Goal: Task Accomplishment & Management: Manage account settings

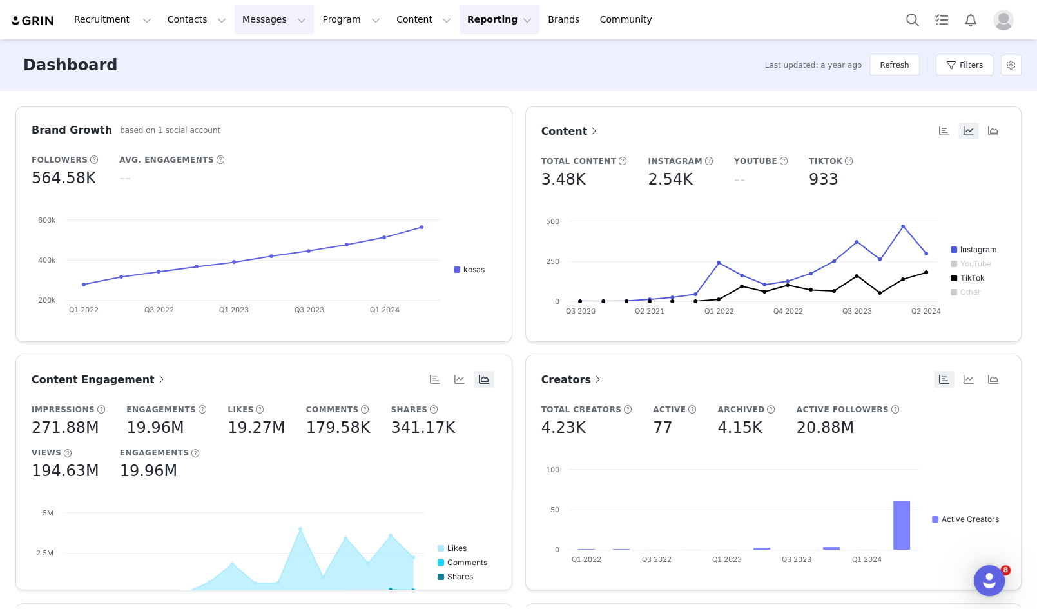
click at [252, 28] on button "Messages Messages" at bounding box center [274, 19] width 79 height 29
click at [394, 30] on button "Content Content" at bounding box center [424, 19] width 70 height 29
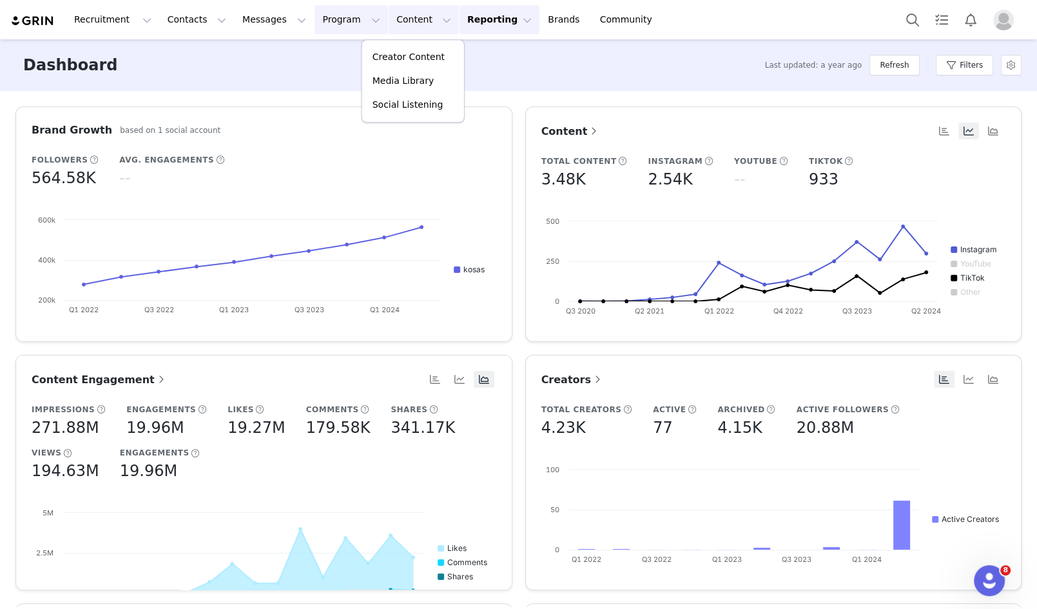
click at [337, 22] on button "Program Program" at bounding box center [351, 19] width 73 height 29
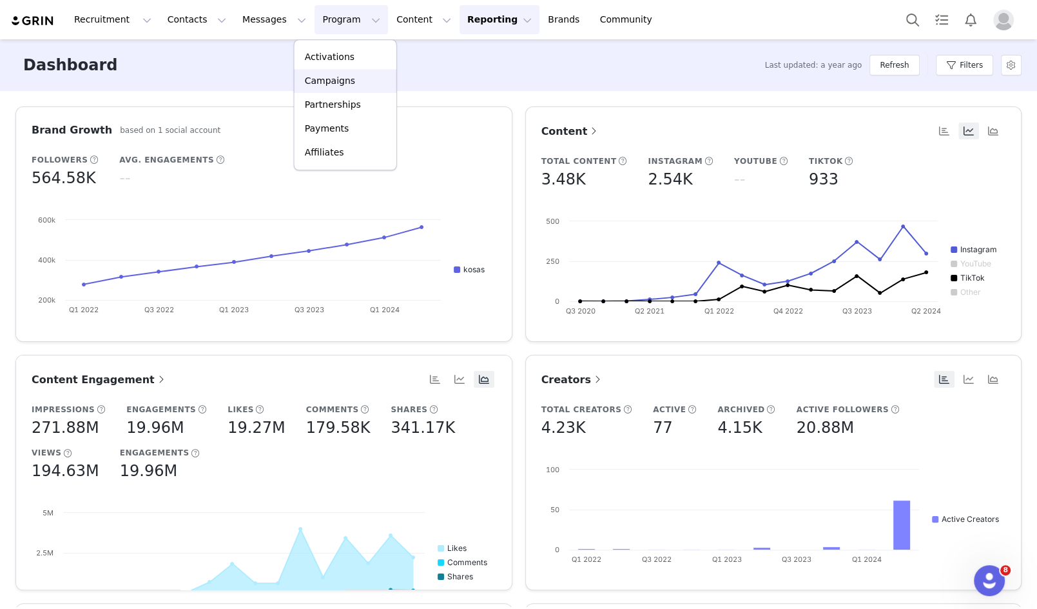
click at [373, 84] on div "Campaigns" at bounding box center [345, 81] width 86 height 14
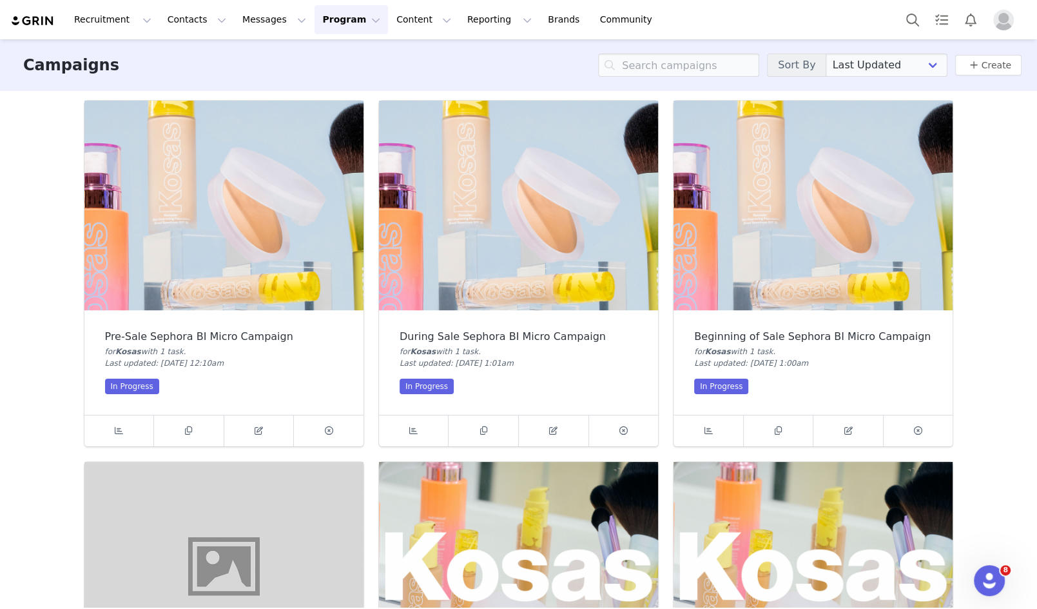
click at [186, 229] on img at bounding box center [223, 206] width 279 height 210
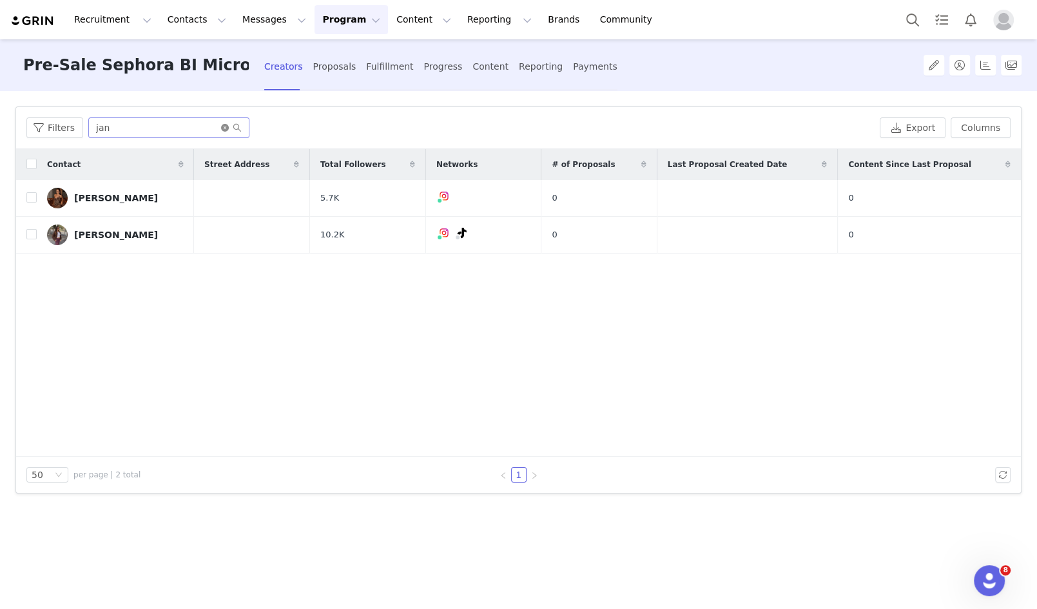
click at [221, 127] on icon "icon: close-circle" at bounding box center [225, 128] width 8 height 8
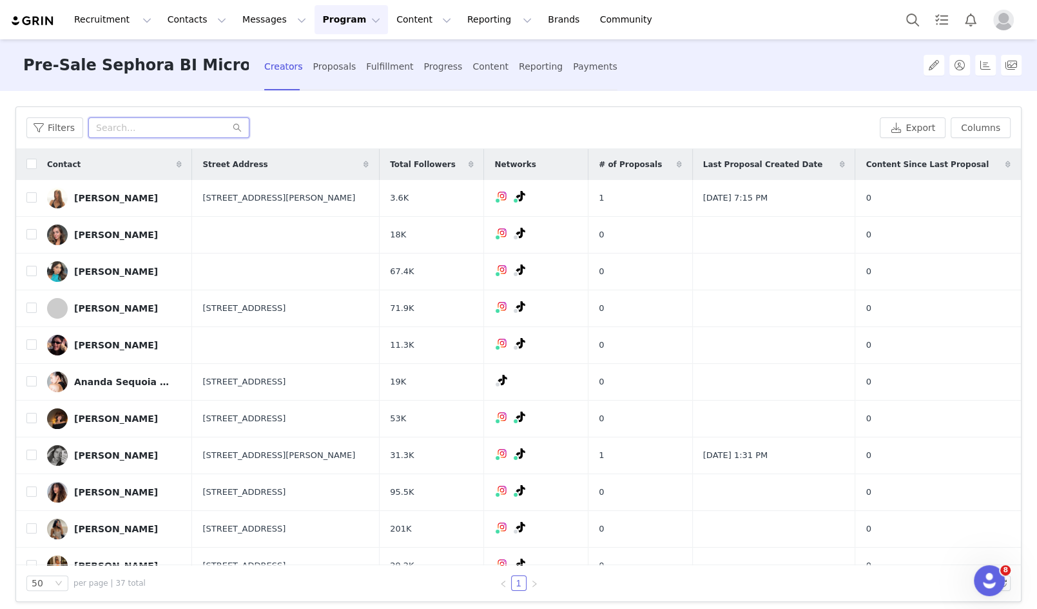
click at [160, 128] on input "text" at bounding box center [168, 127] width 161 height 21
click at [127, 307] on div "[PERSON_NAME]" at bounding box center [116, 308] width 84 height 10
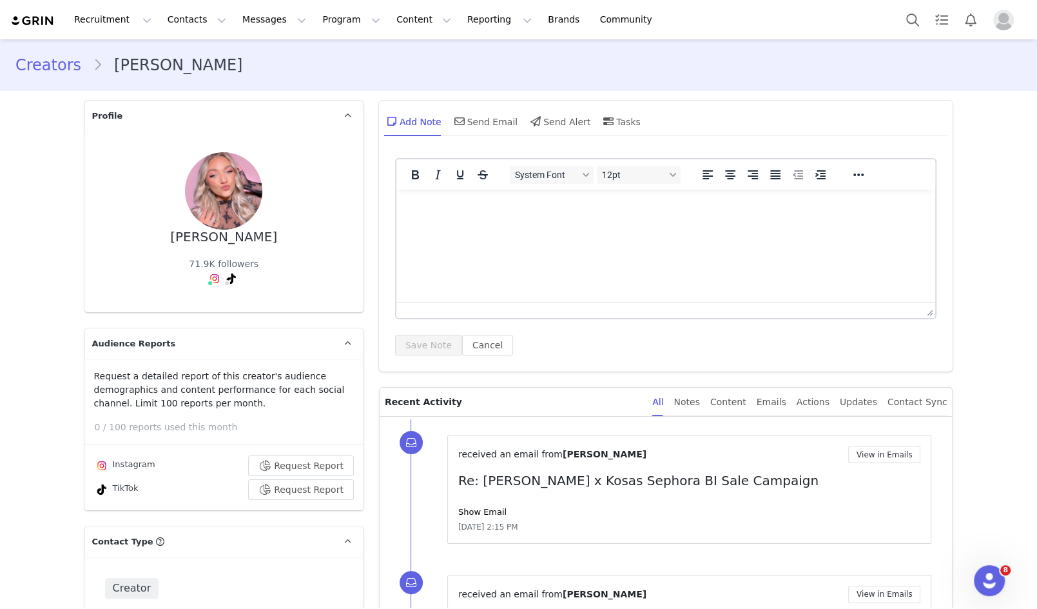
type input "+1 ([GEOGRAPHIC_DATA])"
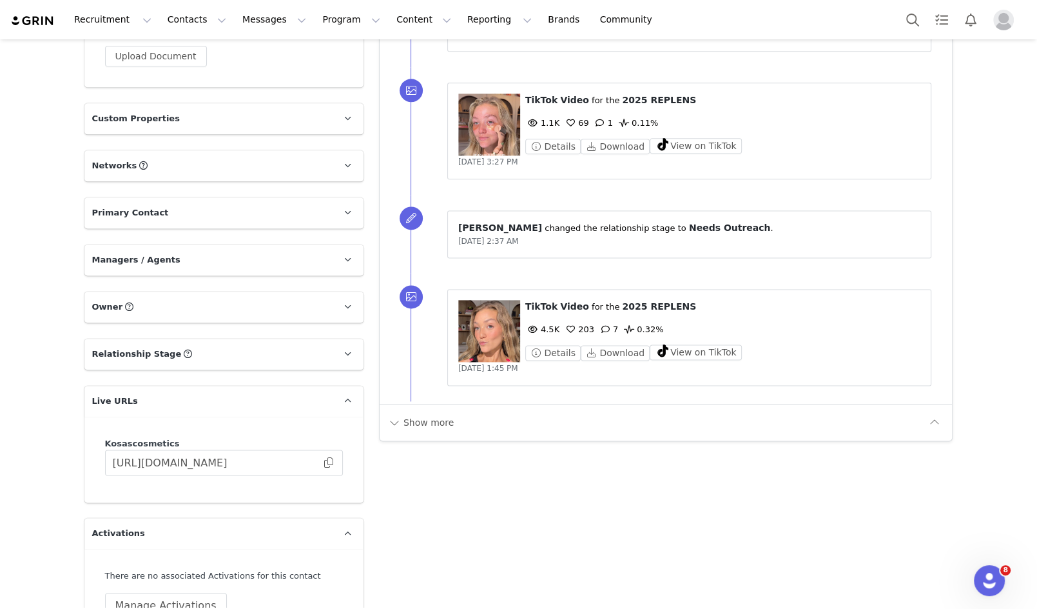
scroll to position [1422, 0]
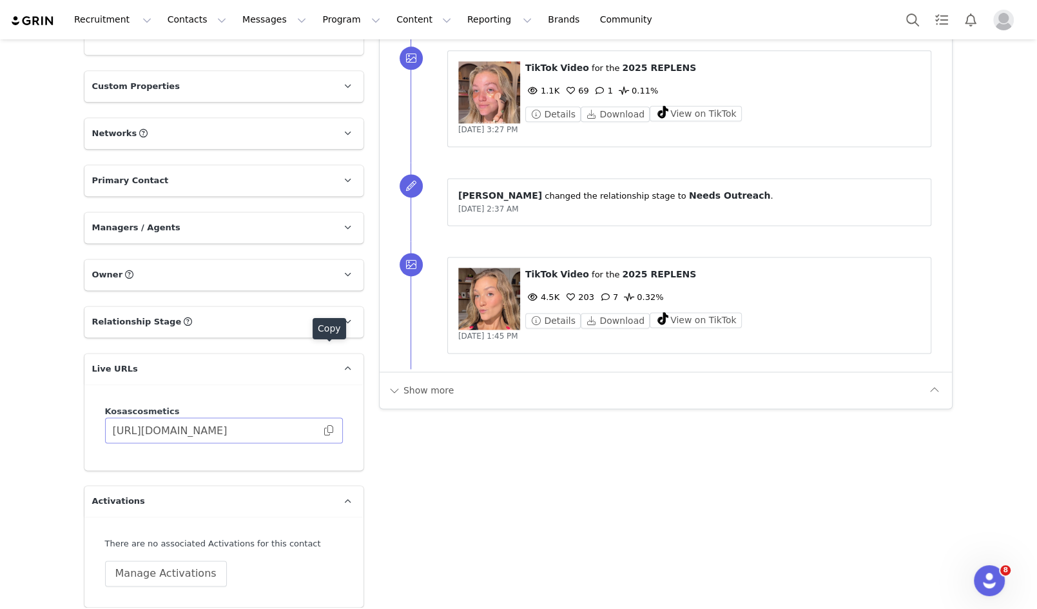
click at [331, 342] on body "Recruitment Recruitment Creator Search Curated Lists Landing Pages Web Extensio…" at bounding box center [518, 304] width 1037 height 609
click at [328, 430] on span at bounding box center [328, 430] width 13 height 0
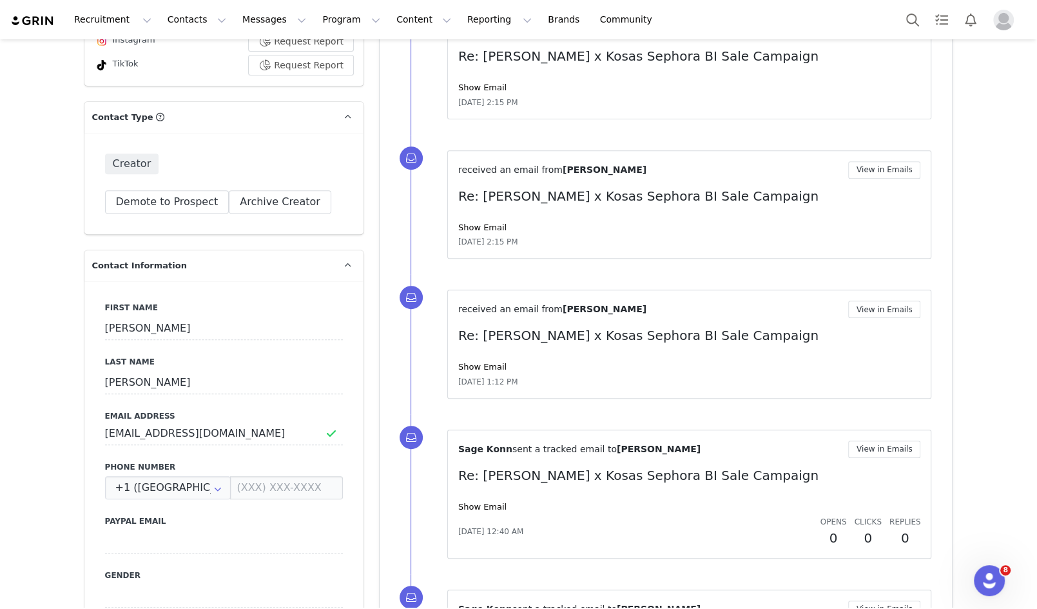
scroll to position [0, 0]
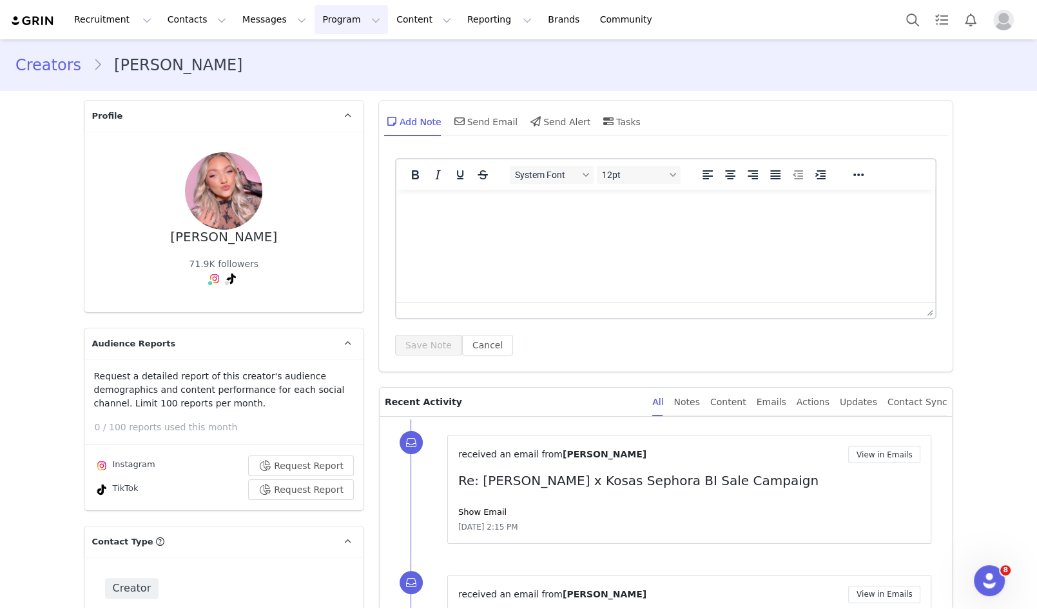
click at [344, 14] on button "Program Program" at bounding box center [351, 19] width 73 height 29
click at [342, 83] on p "Campaigns" at bounding box center [330, 81] width 50 height 14
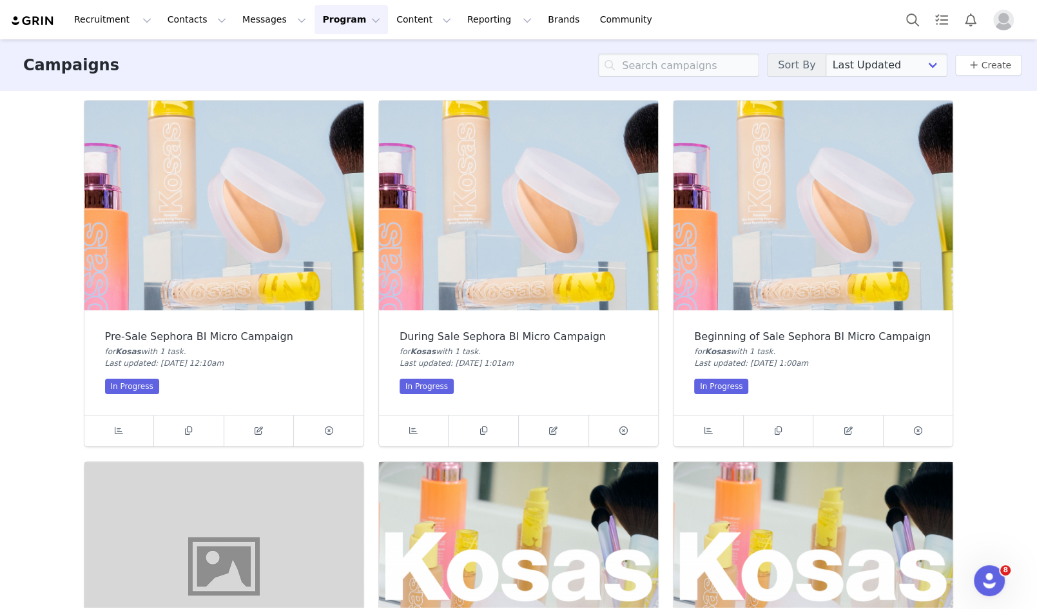
click at [231, 217] on img at bounding box center [223, 206] width 279 height 210
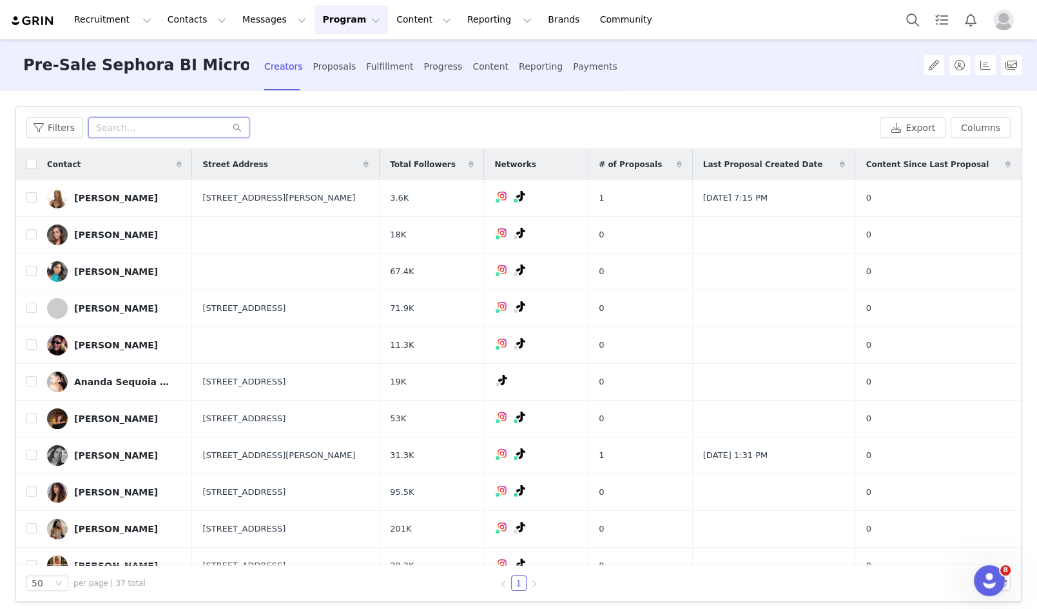
click at [175, 125] on input "text" at bounding box center [168, 127] width 161 height 21
click at [126, 335] on link "[PERSON_NAME]" at bounding box center [114, 345] width 135 height 21
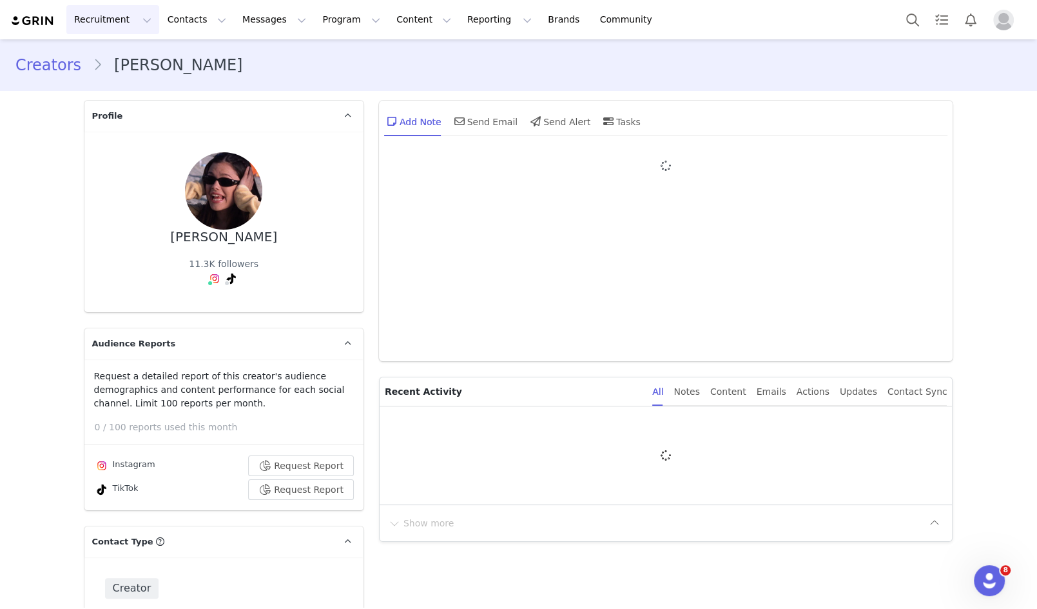
type input "+1 ([GEOGRAPHIC_DATA])"
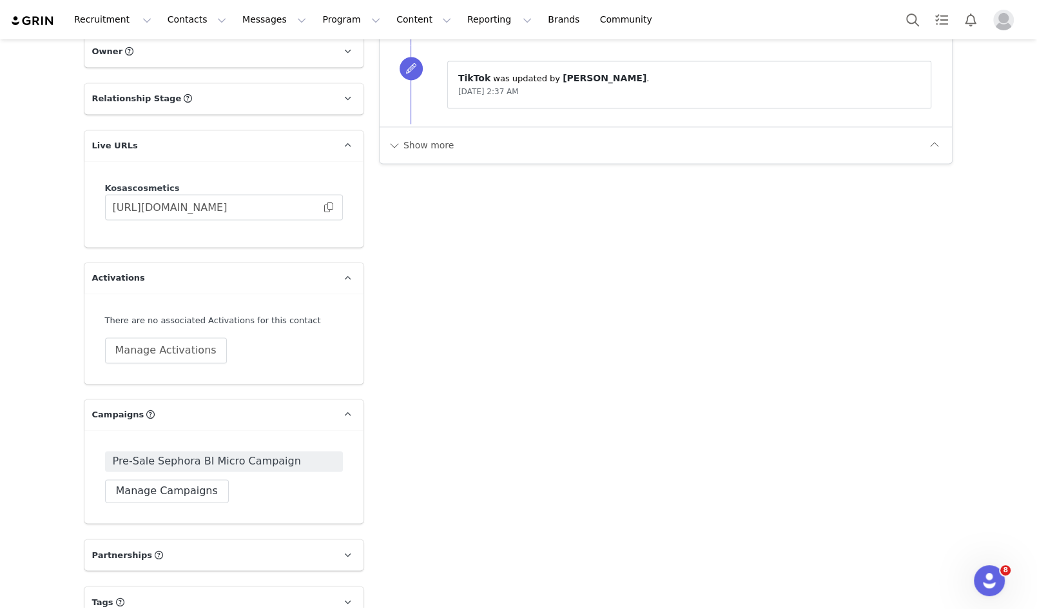
scroll to position [1600, 0]
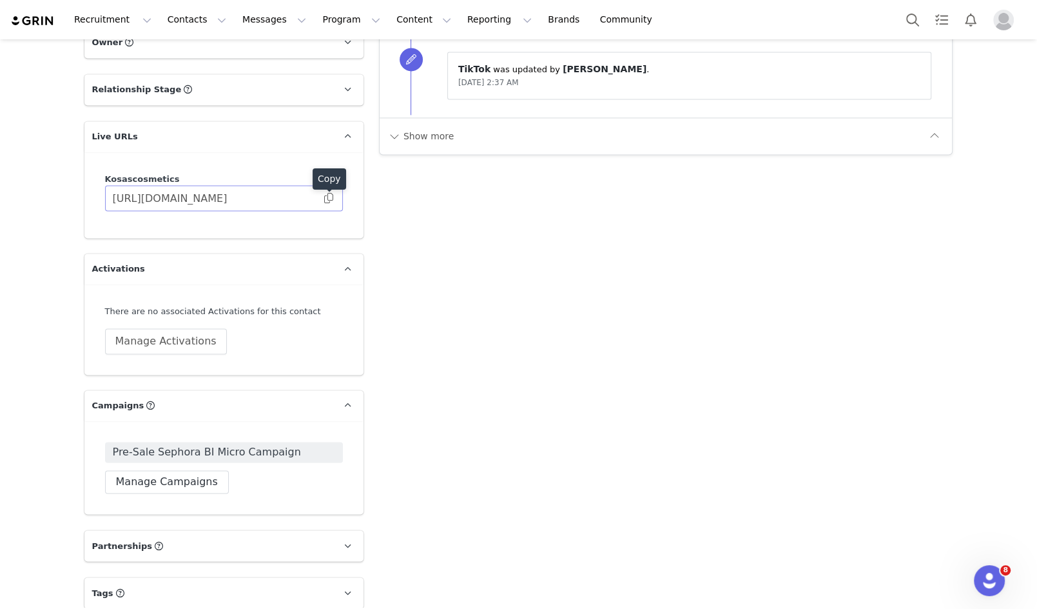
click at [328, 198] on span at bounding box center [328, 198] width 13 height 0
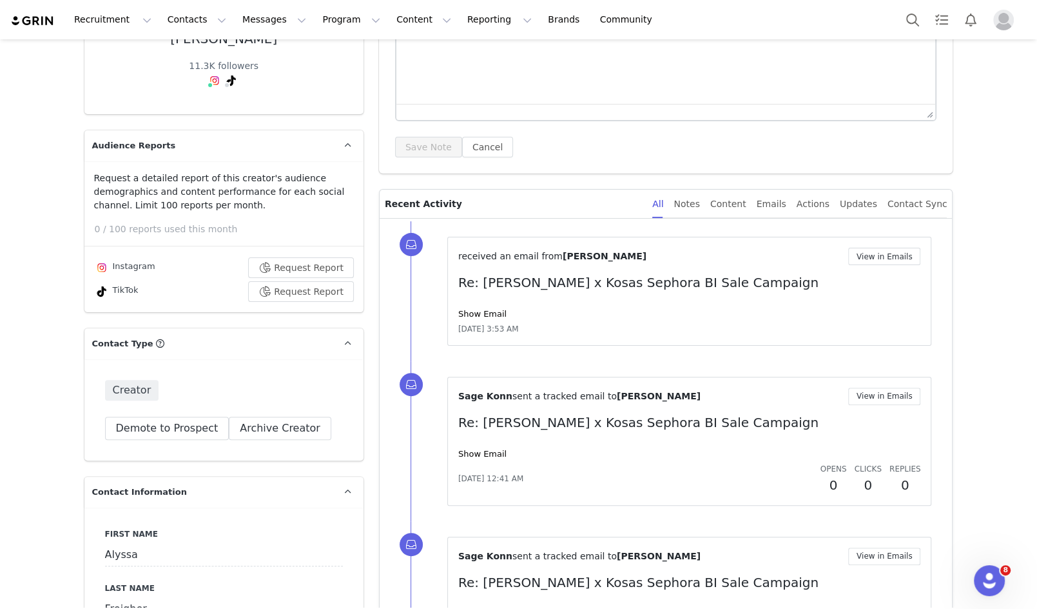
scroll to position [0, 0]
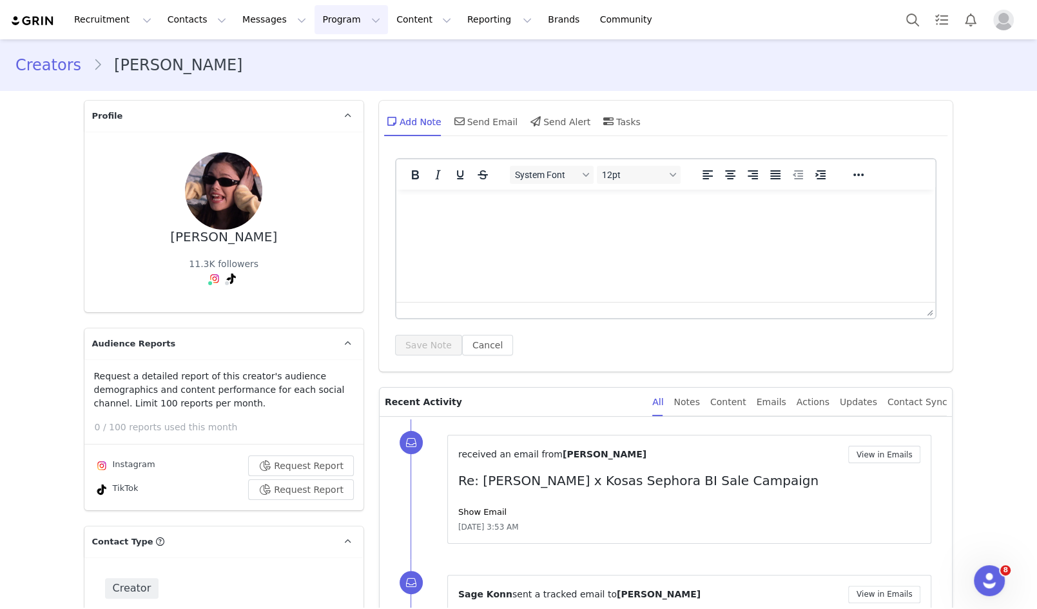
click at [333, 18] on button "Program Program" at bounding box center [351, 19] width 73 height 29
click at [351, 79] on div "Campaigns" at bounding box center [345, 81] width 86 height 14
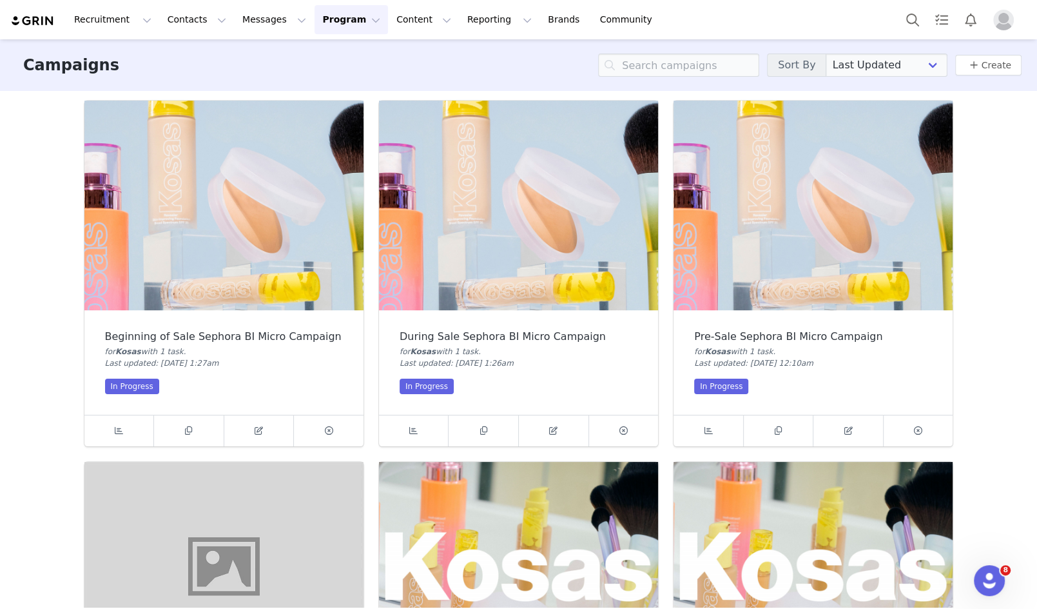
click at [803, 295] on img at bounding box center [813, 206] width 279 height 210
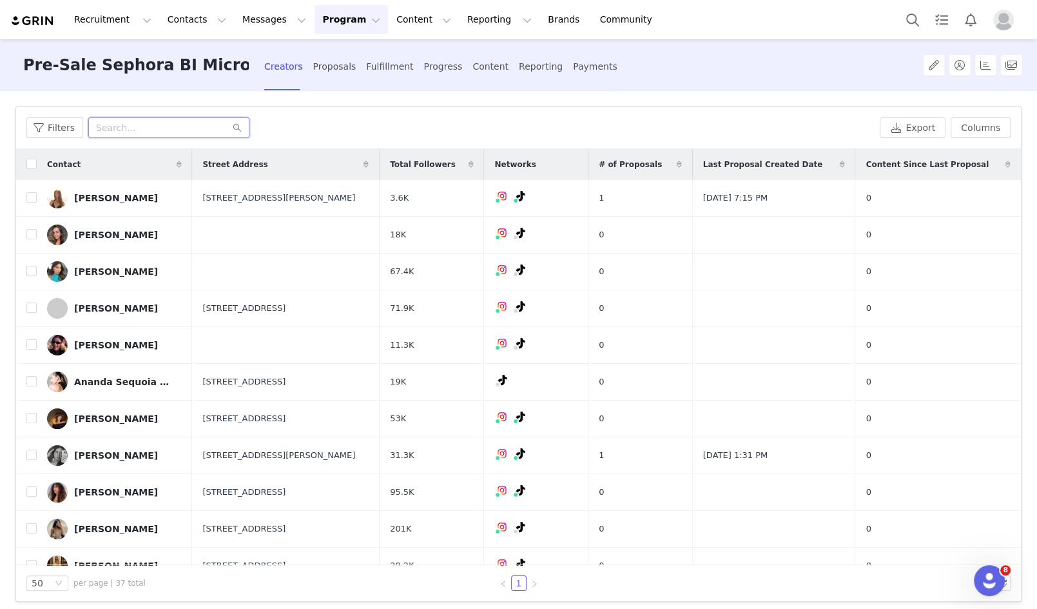
click at [139, 128] on input "text" at bounding box center [168, 127] width 161 height 21
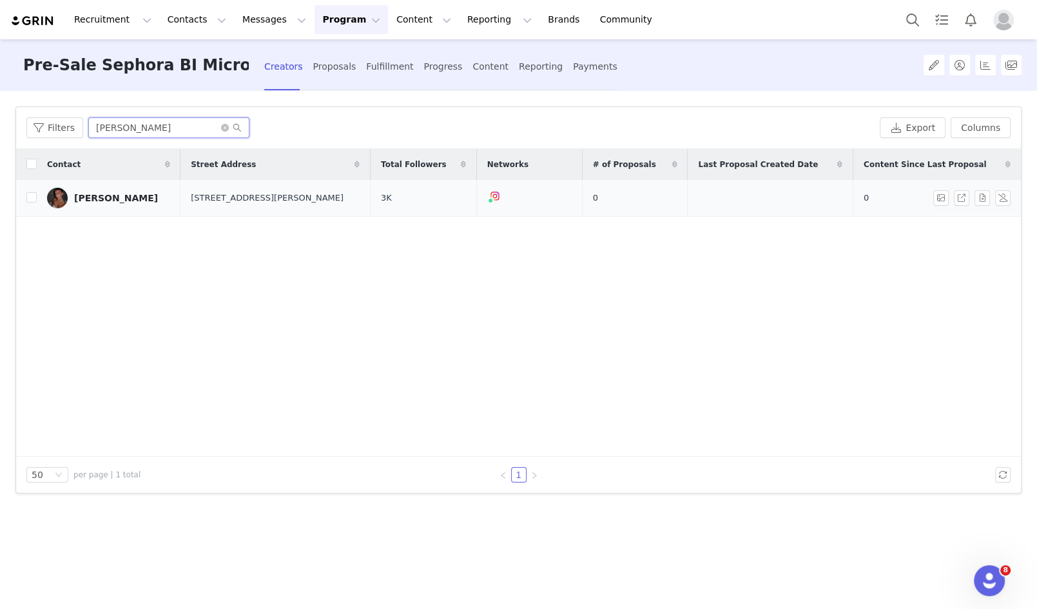
type input "[PERSON_NAME]"
click at [132, 195] on div "[PERSON_NAME]" at bounding box center [116, 198] width 84 height 10
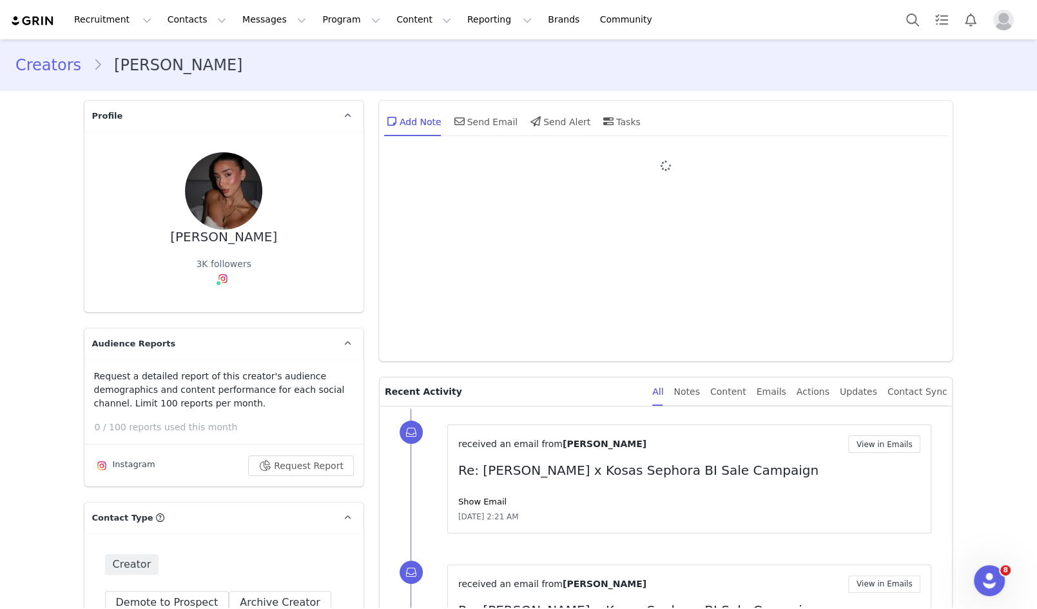
type input "+1 ([GEOGRAPHIC_DATA])"
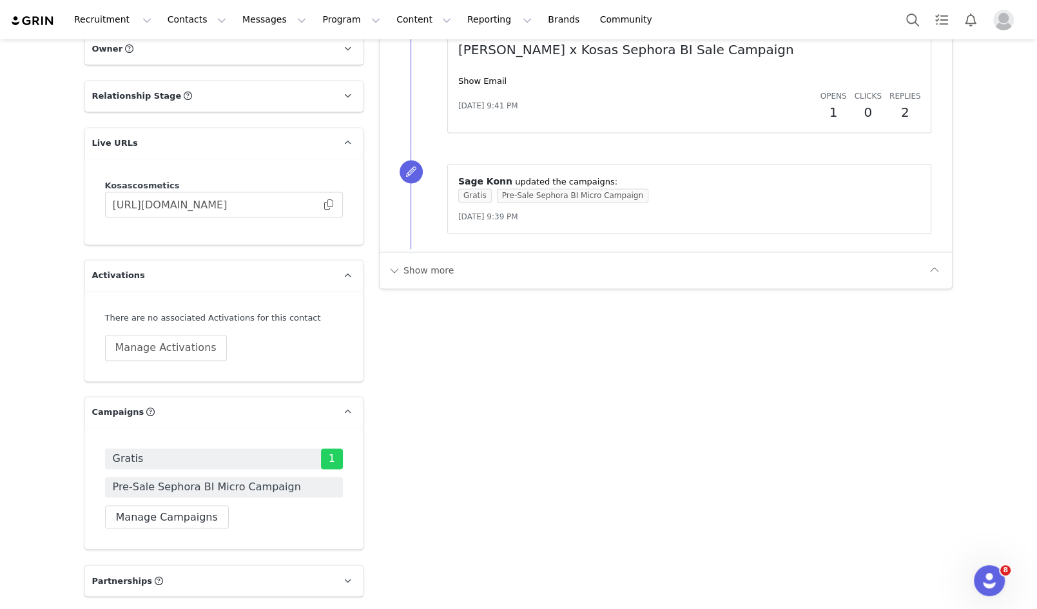
scroll to position [1654, 0]
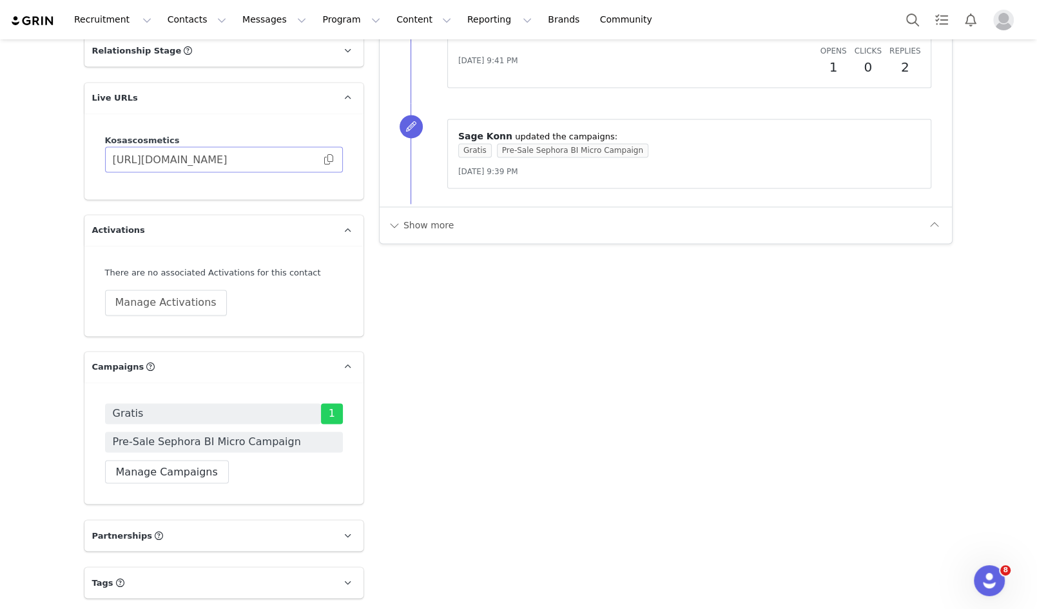
click at [328, 159] on span at bounding box center [328, 159] width 13 height 0
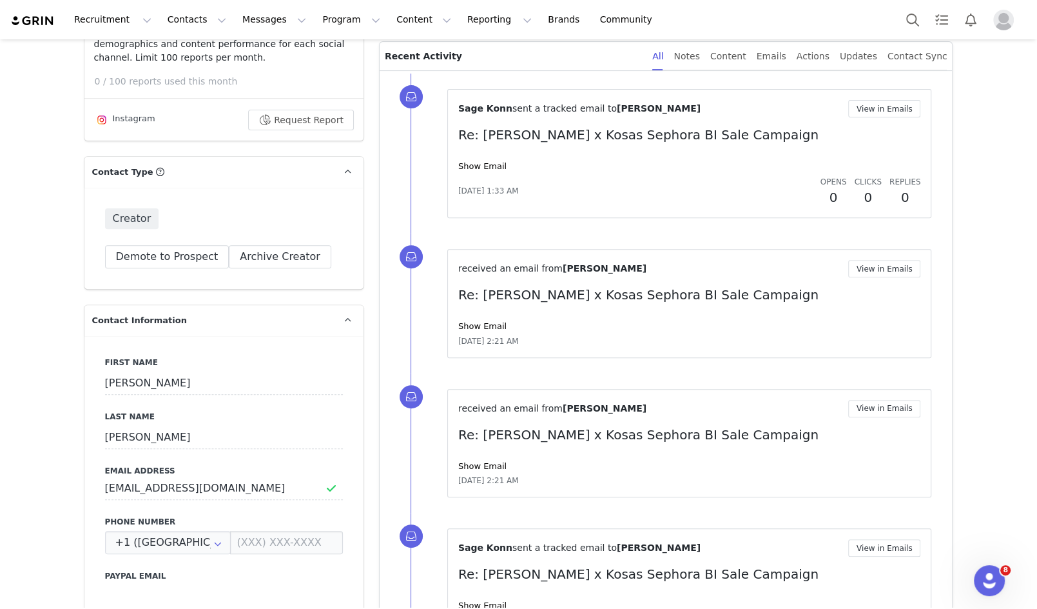
scroll to position [0, 0]
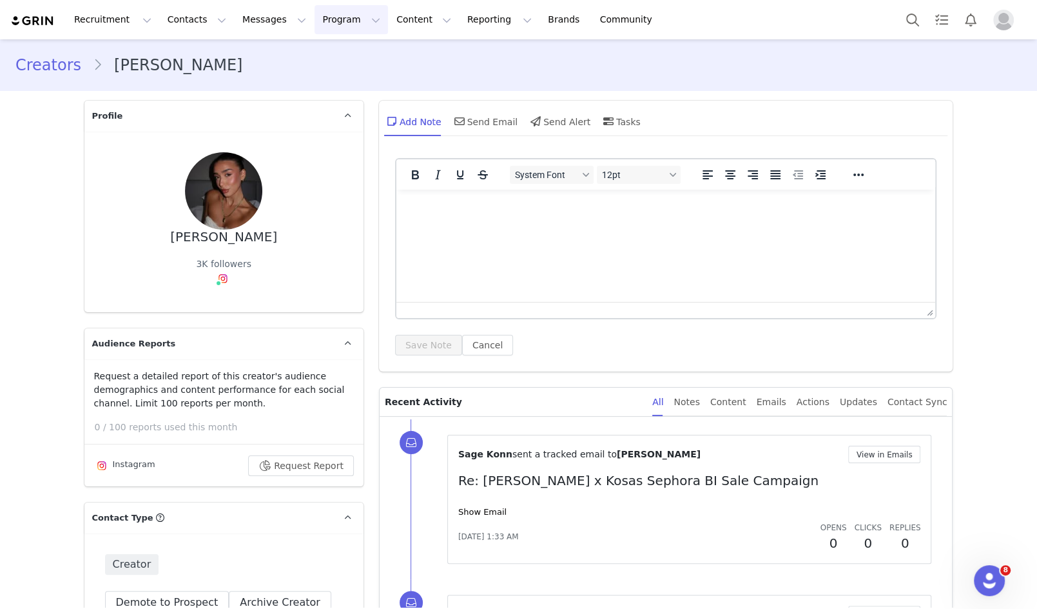
click at [331, 12] on button "Program Program" at bounding box center [351, 19] width 73 height 29
click at [362, 74] on div "Campaigns" at bounding box center [345, 81] width 86 height 14
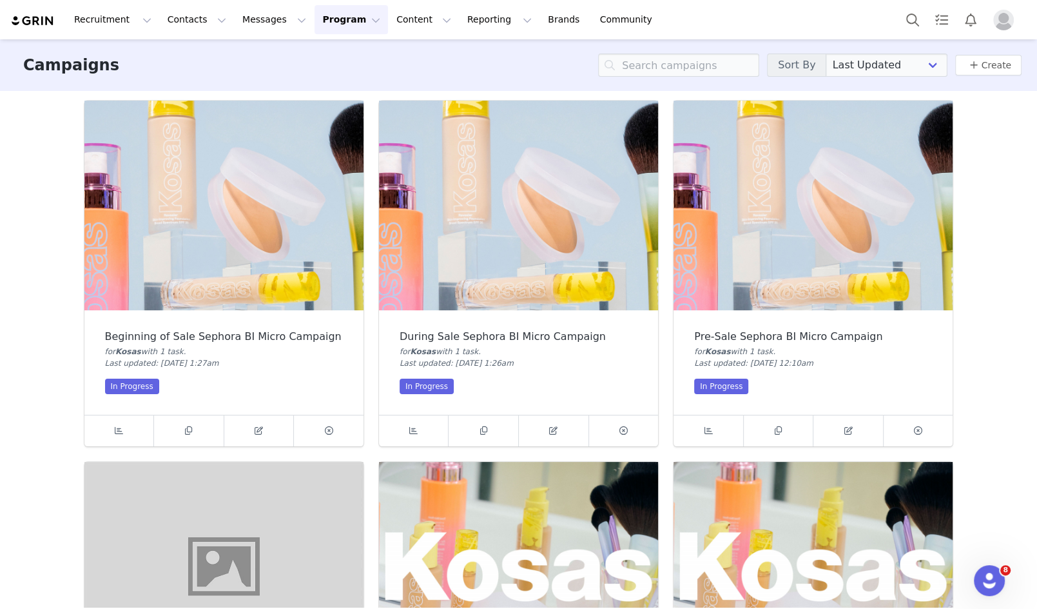
click at [763, 226] on img at bounding box center [813, 206] width 279 height 210
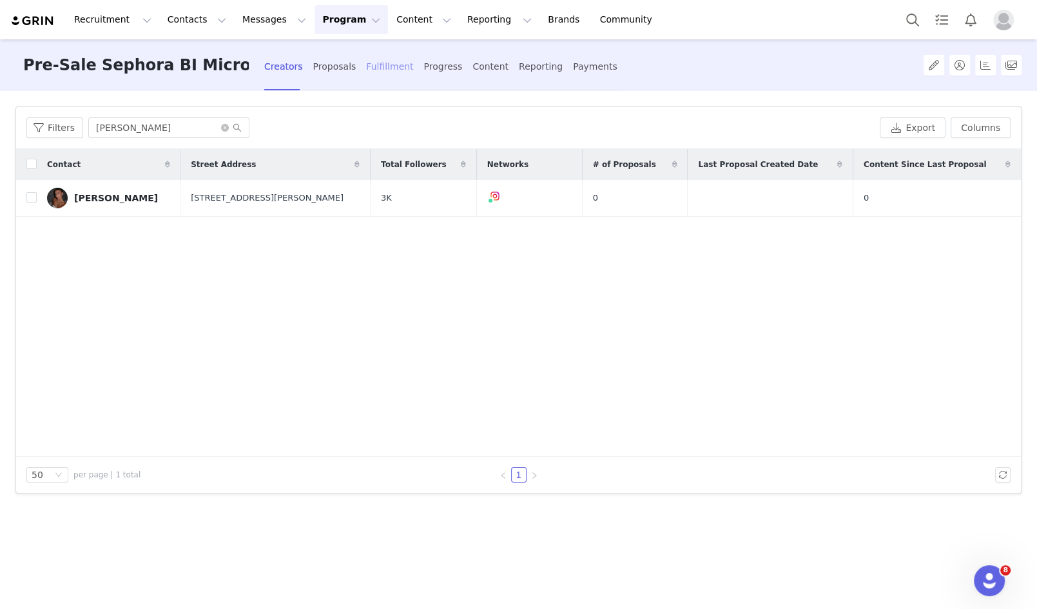
click at [377, 64] on div "Fulfillment" at bounding box center [389, 67] width 47 height 34
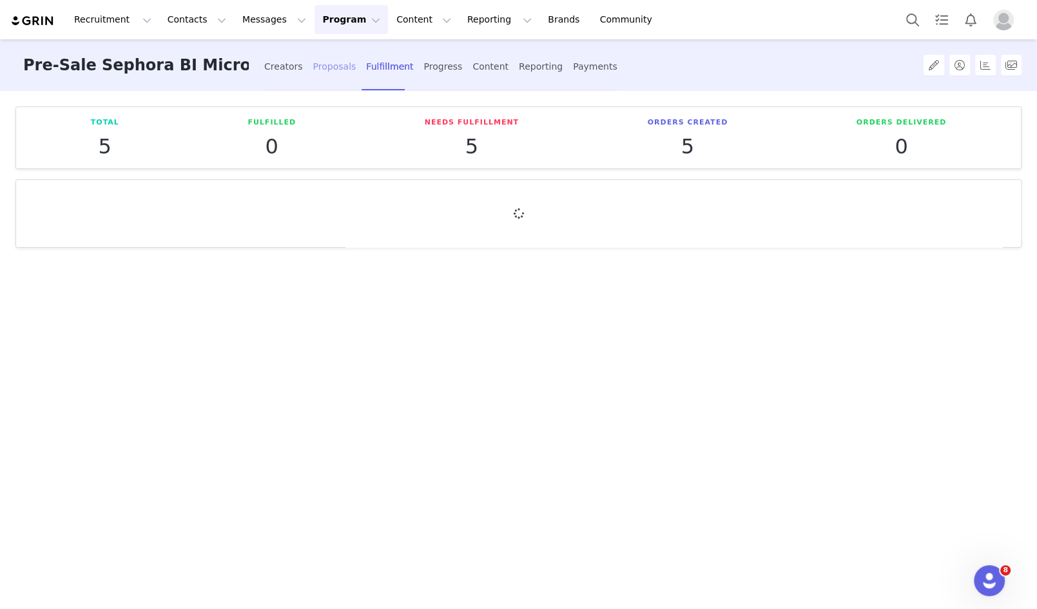
click at [322, 65] on div "Proposals" at bounding box center [334, 67] width 43 height 34
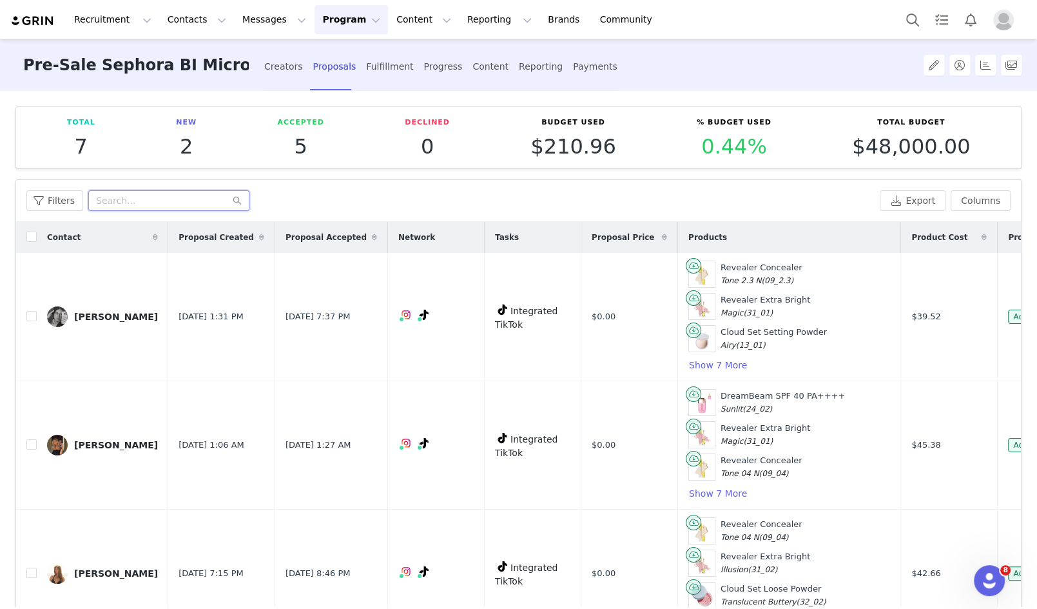
click at [179, 195] on input "text" at bounding box center [168, 200] width 161 height 21
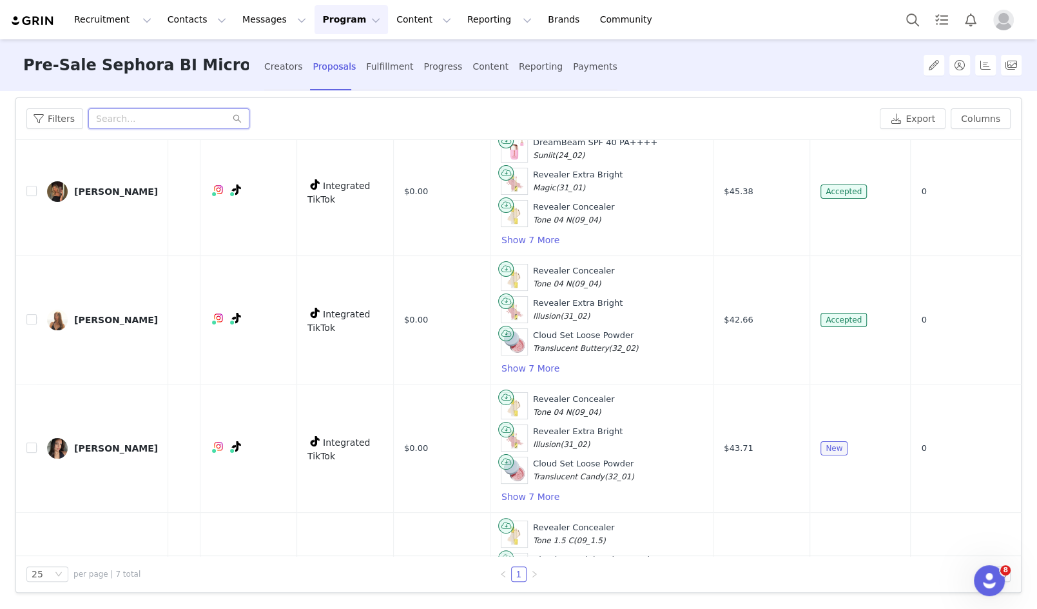
scroll to position [159, 188]
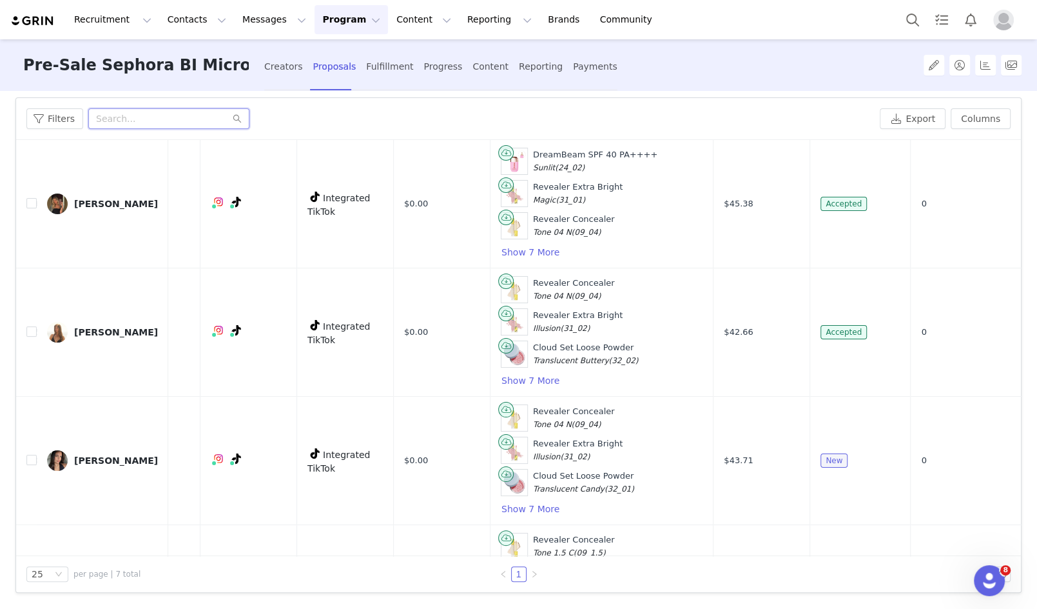
click at [153, 113] on input "text" at bounding box center [168, 118] width 161 height 21
paste input "[PERSON_NAME]"
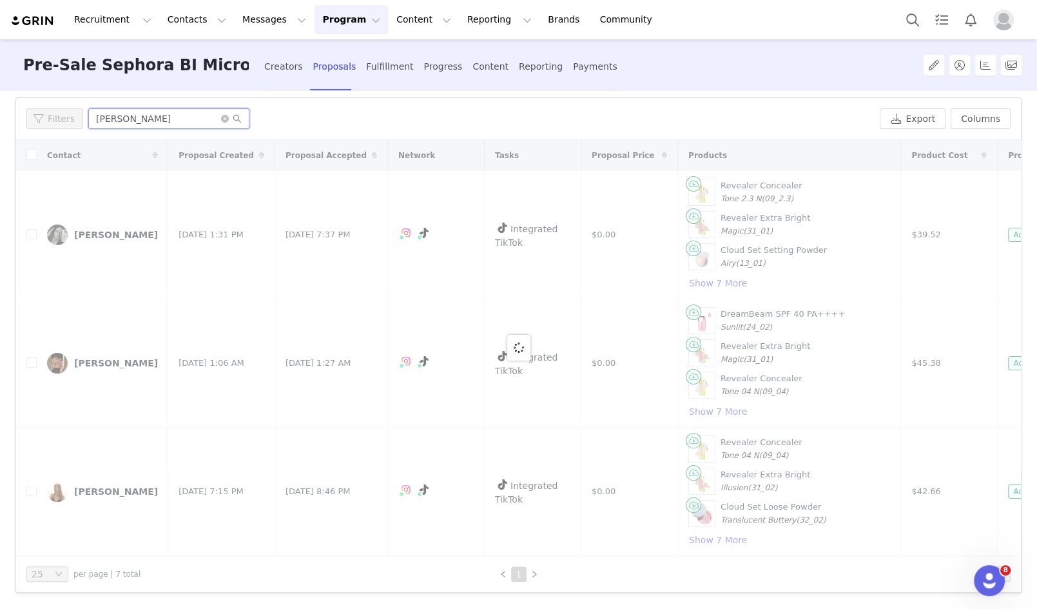
scroll to position [0, 0]
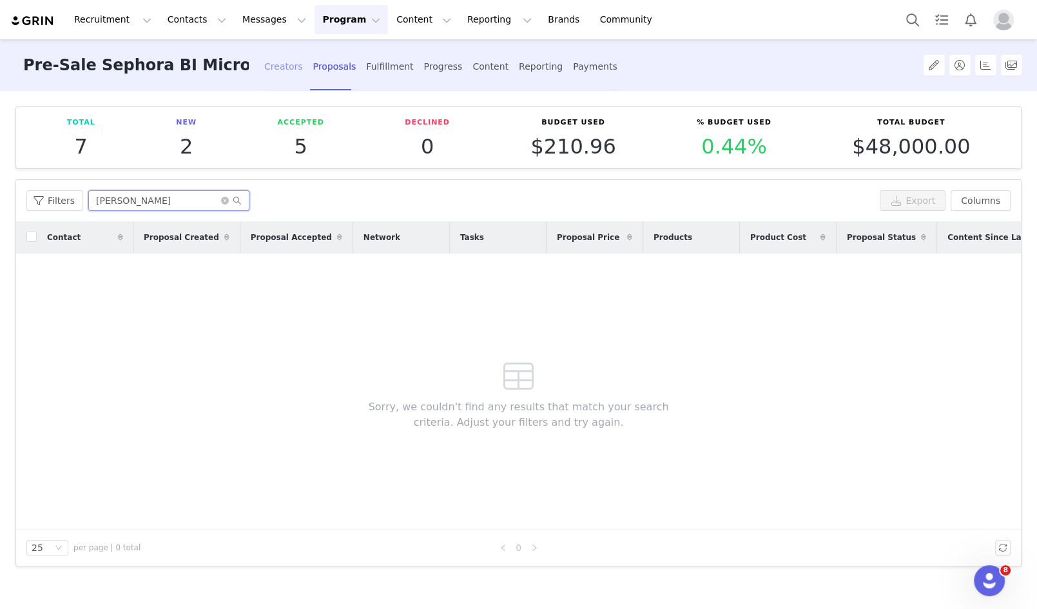
type input "[PERSON_NAME]"
click at [275, 82] on div "Creators" at bounding box center [283, 67] width 39 height 34
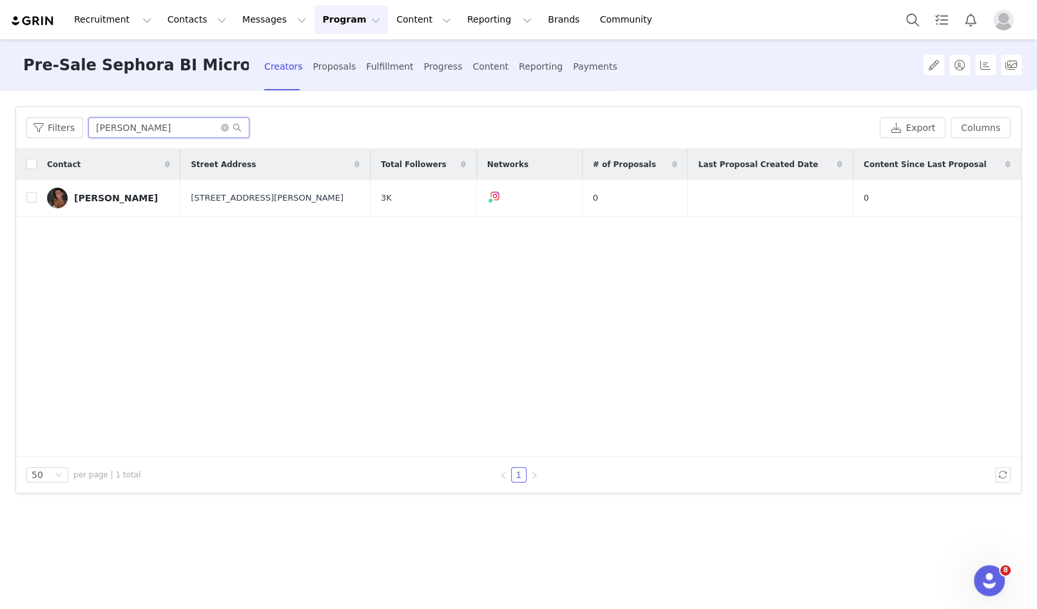
click at [177, 121] on input "[PERSON_NAME]" at bounding box center [168, 127] width 161 height 21
paste input "[PERSON_NAME]"
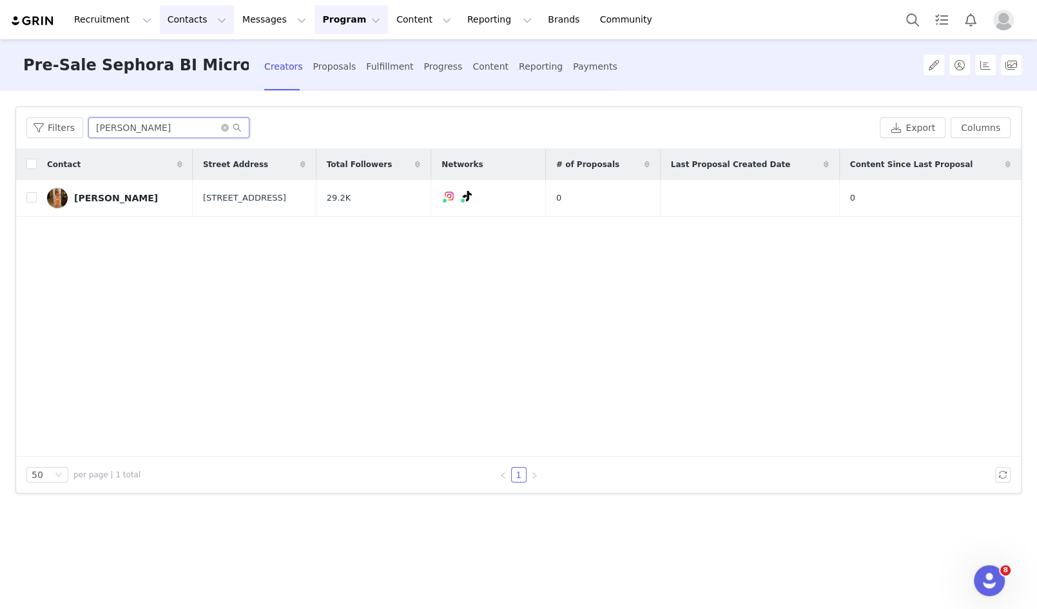
type input "[PERSON_NAME]"
click at [326, 68] on div "Proposals" at bounding box center [334, 67] width 43 height 34
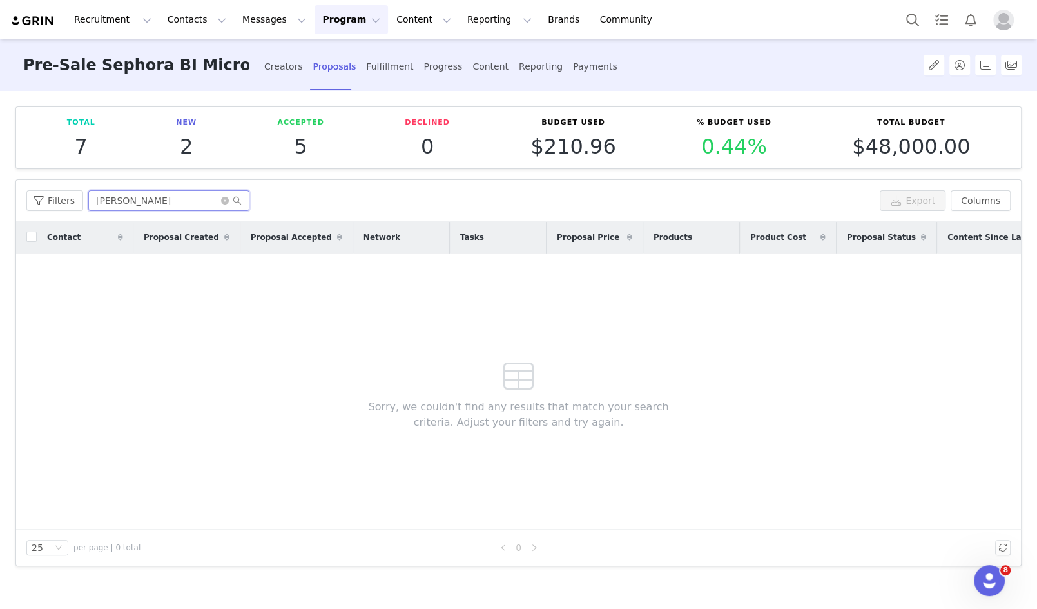
click at [195, 197] on input "[PERSON_NAME]" at bounding box center [168, 200] width 161 height 21
type input "[PERSON_NAME]"
click at [221, 199] on icon "icon: close-circle" at bounding box center [225, 201] width 8 height 8
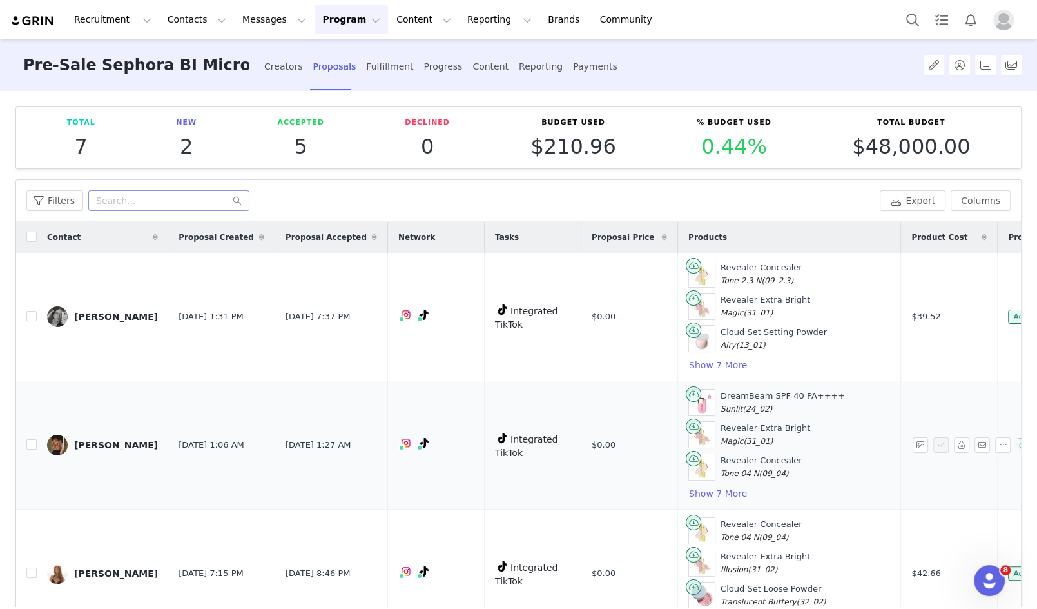
scroll to position [500, 0]
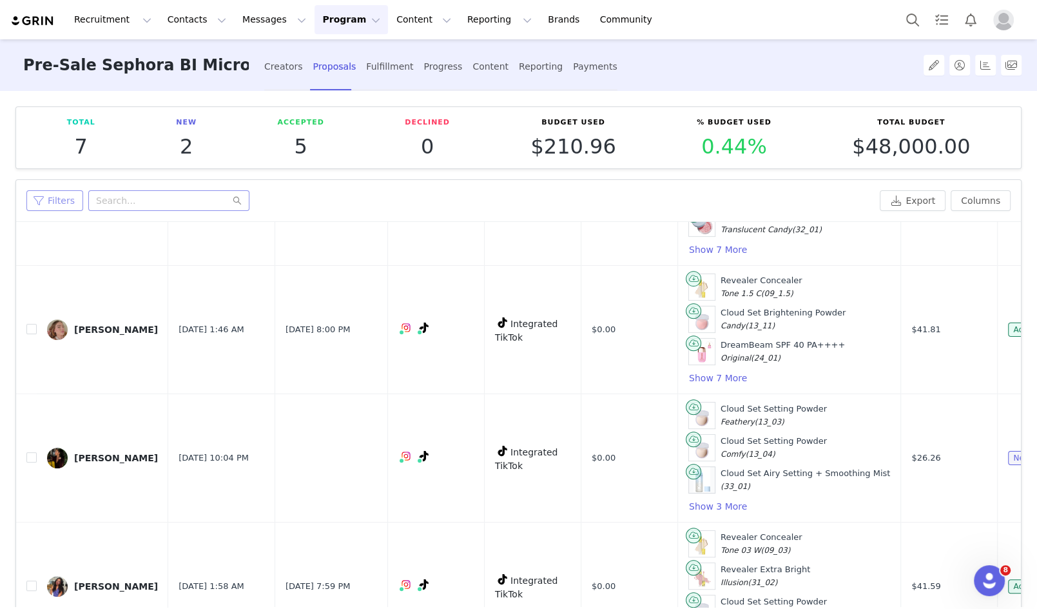
click at [61, 198] on button "Filters" at bounding box center [54, 200] width 57 height 21
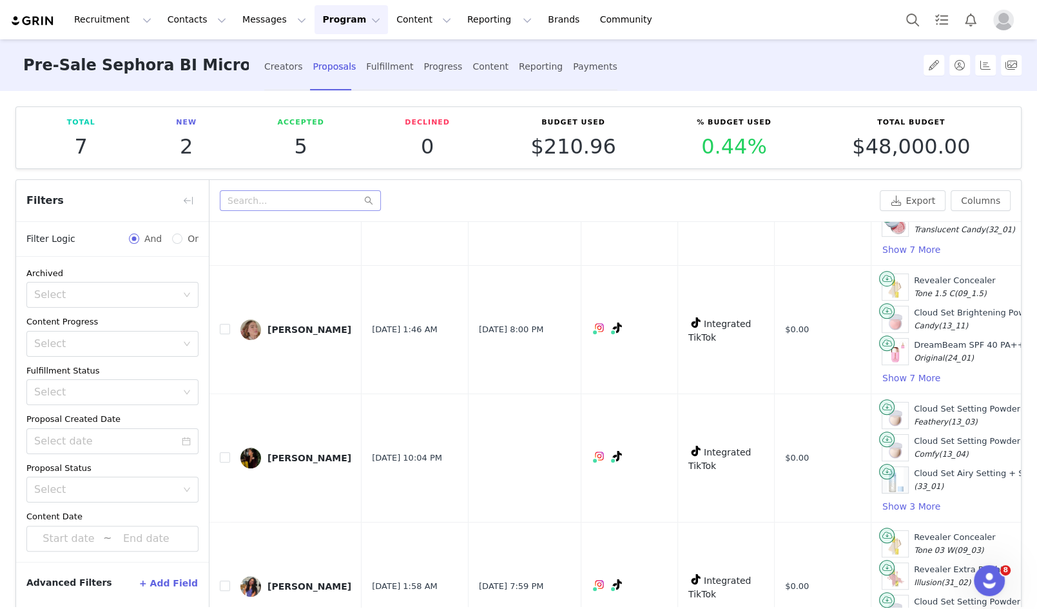
scroll to position [82, 0]
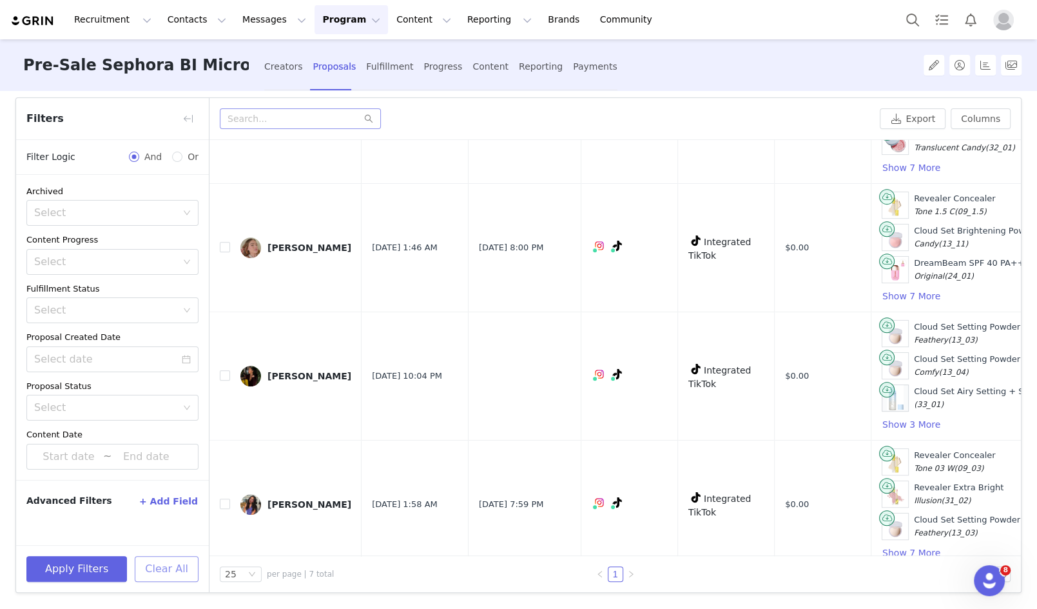
click at [170, 567] on button "Clear All" at bounding box center [167, 569] width 64 height 26
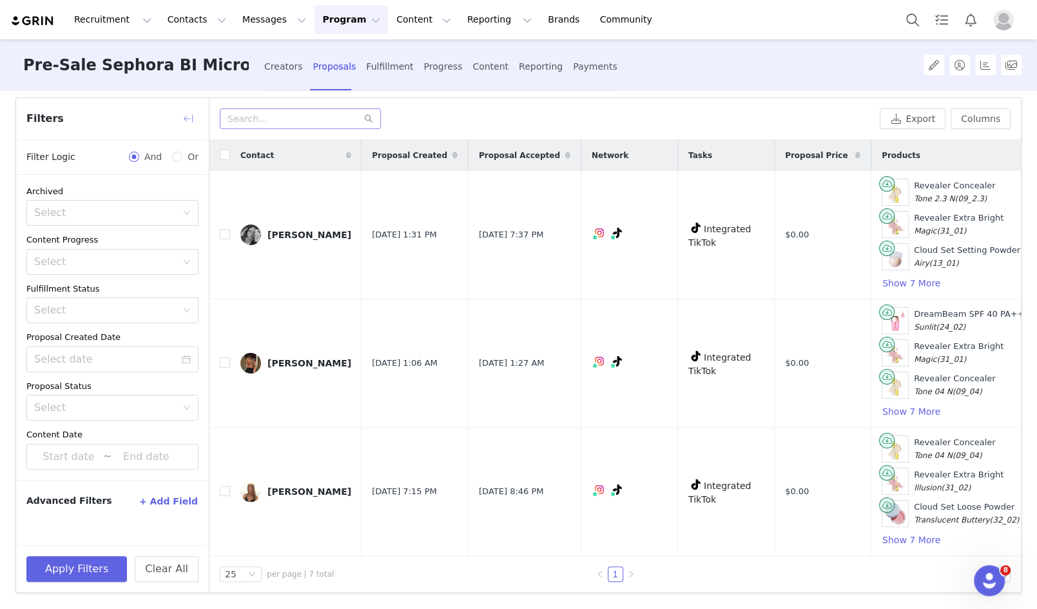
click at [190, 111] on button "button" at bounding box center [188, 118] width 21 height 21
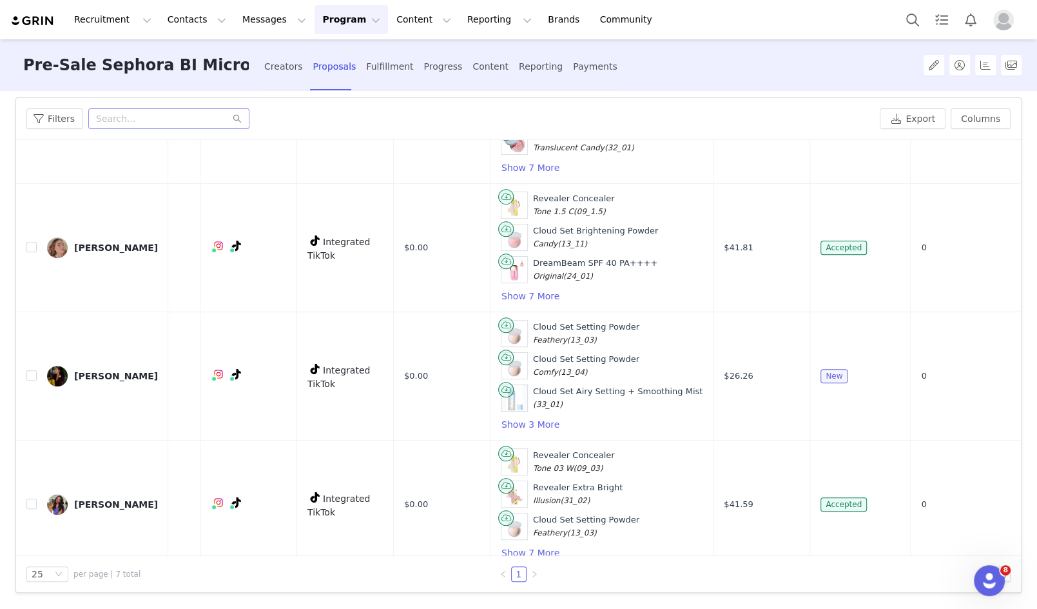
scroll to position [0, 188]
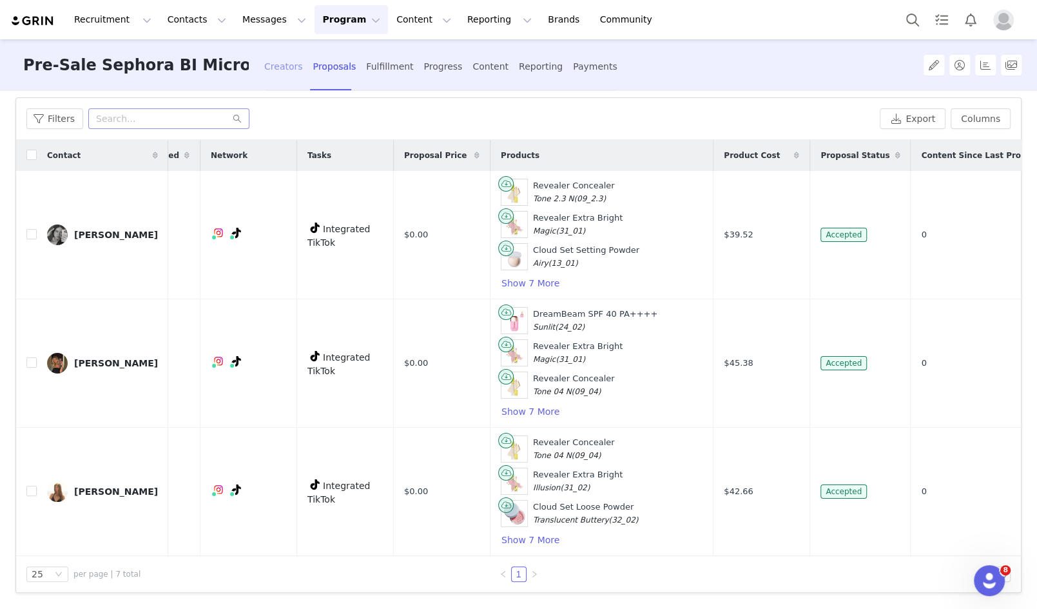
click at [282, 66] on div "Creators" at bounding box center [283, 67] width 39 height 34
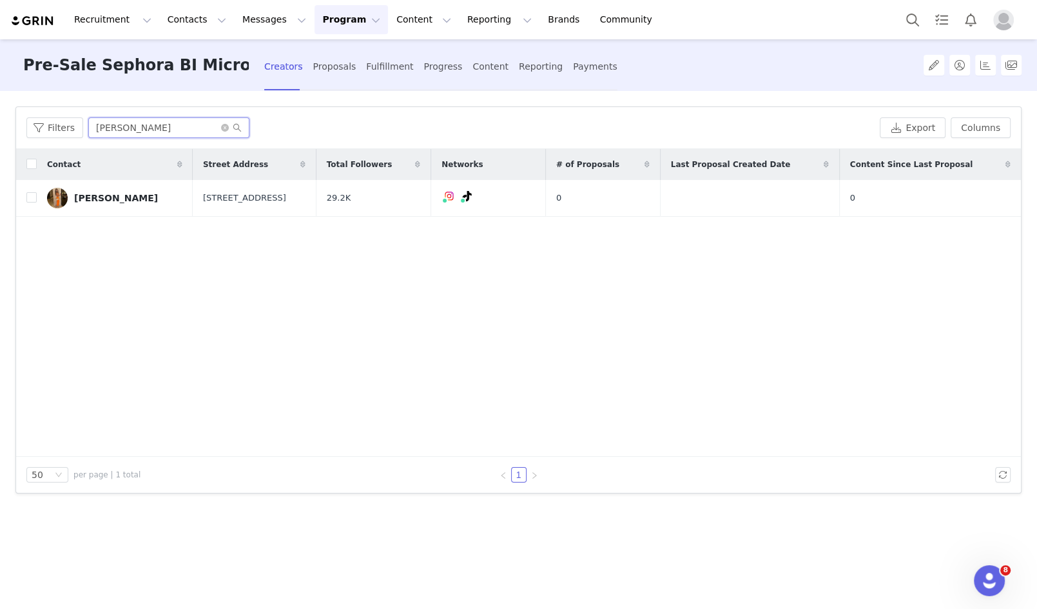
click at [124, 130] on input "[PERSON_NAME]" at bounding box center [168, 127] width 161 height 21
click at [124, 132] on input "[PERSON_NAME]" at bounding box center [168, 127] width 161 height 21
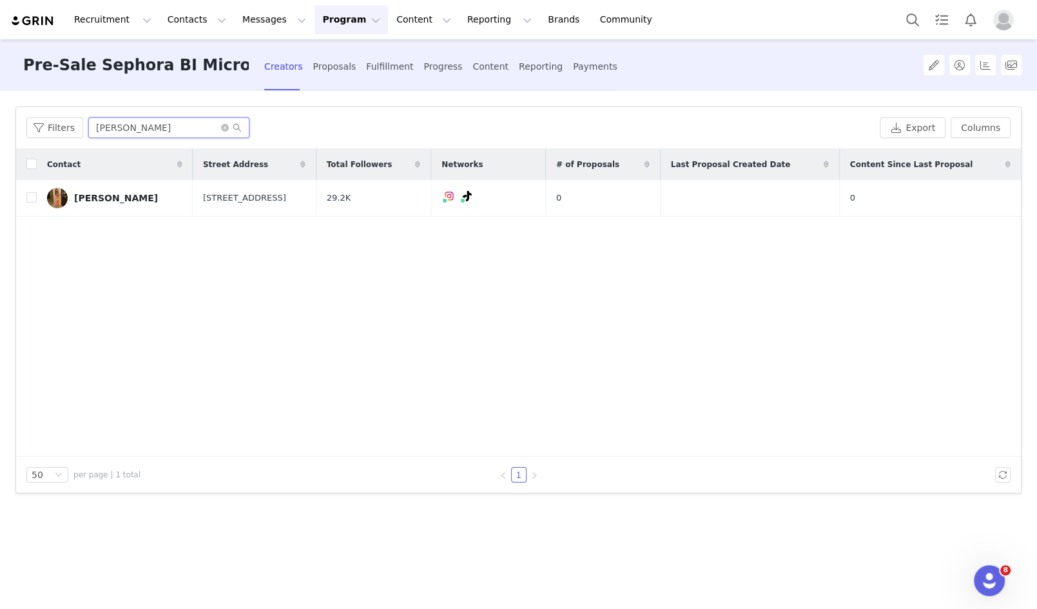
click at [124, 132] on input "[PERSON_NAME]" at bounding box center [168, 127] width 161 height 21
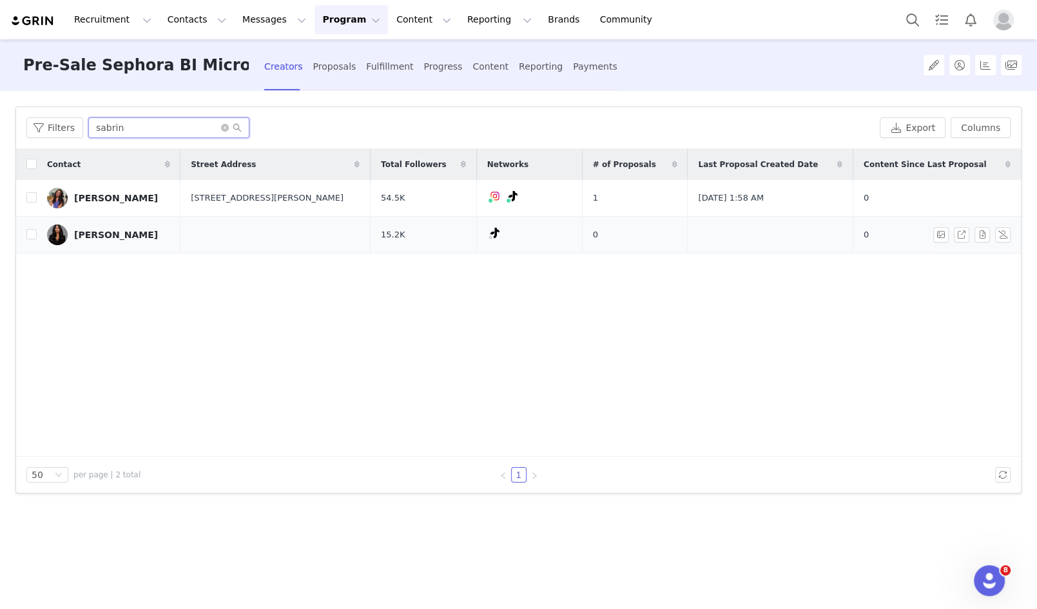
type input "sabrin"
click at [128, 236] on div "[PERSON_NAME]" at bounding box center [116, 235] width 84 height 10
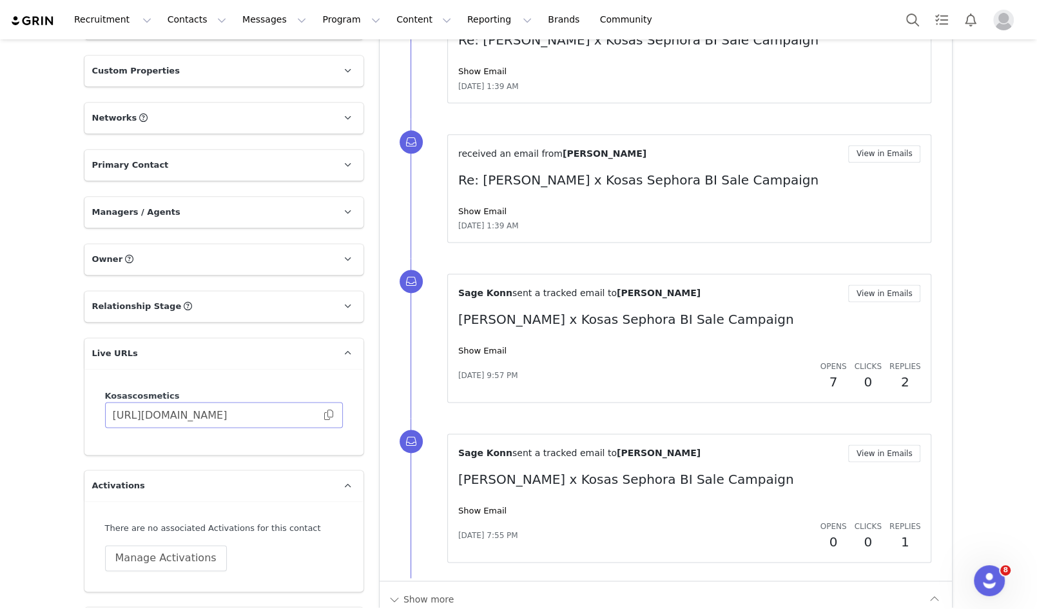
scroll to position [1364, 0]
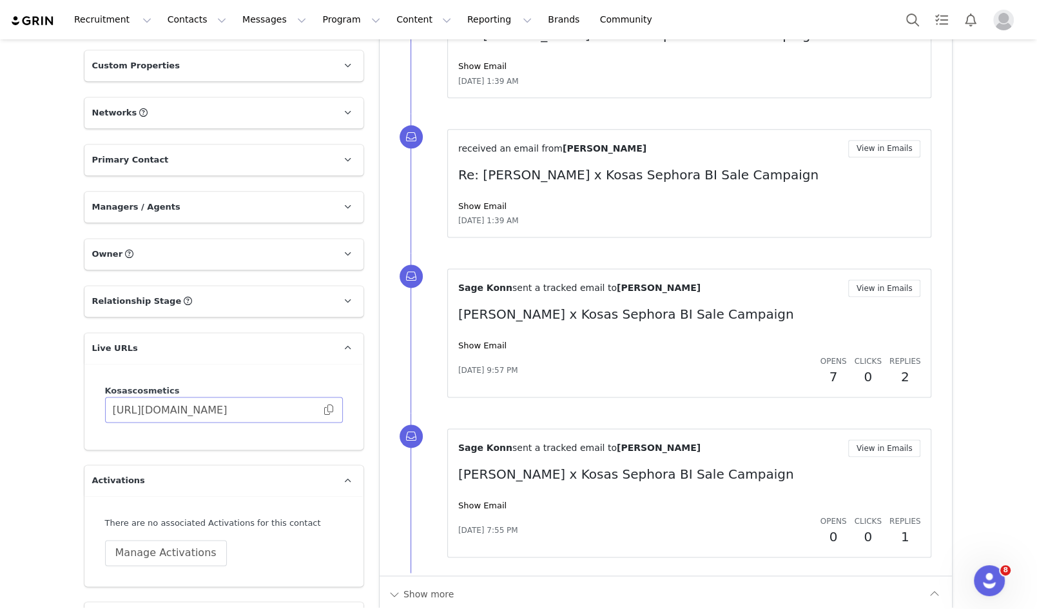
click at [329, 409] on span at bounding box center [328, 409] width 13 height 0
